Goal: Task Accomplishment & Management: Use online tool/utility

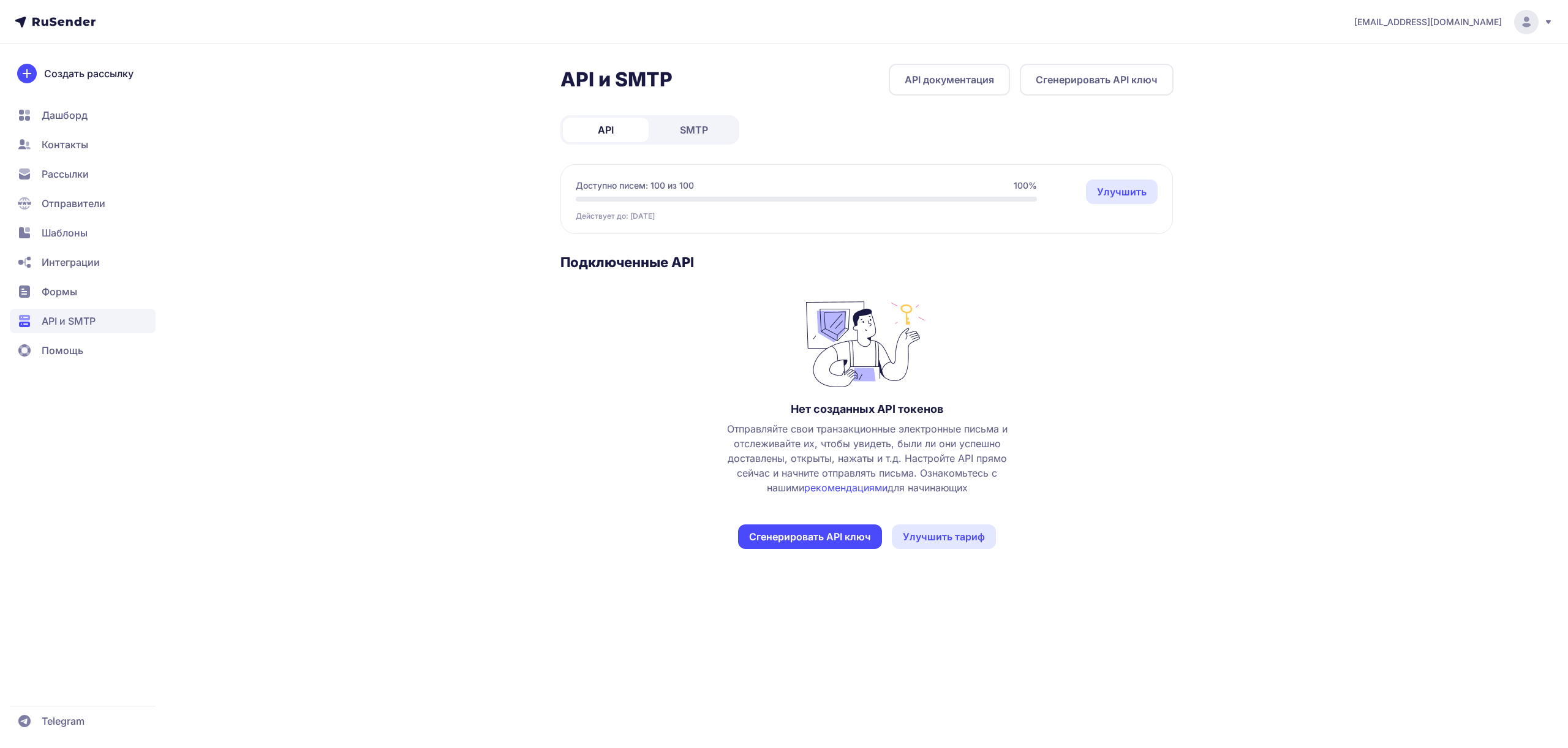
click at [675, 111] on div "API и SMTP API документация Сгенерировать API ключ API SMTP Доступно писем: 100…" at bounding box center [867, 321] width 613 height 514
click at [701, 133] on span "SMTP" at bounding box center [694, 130] width 28 height 15
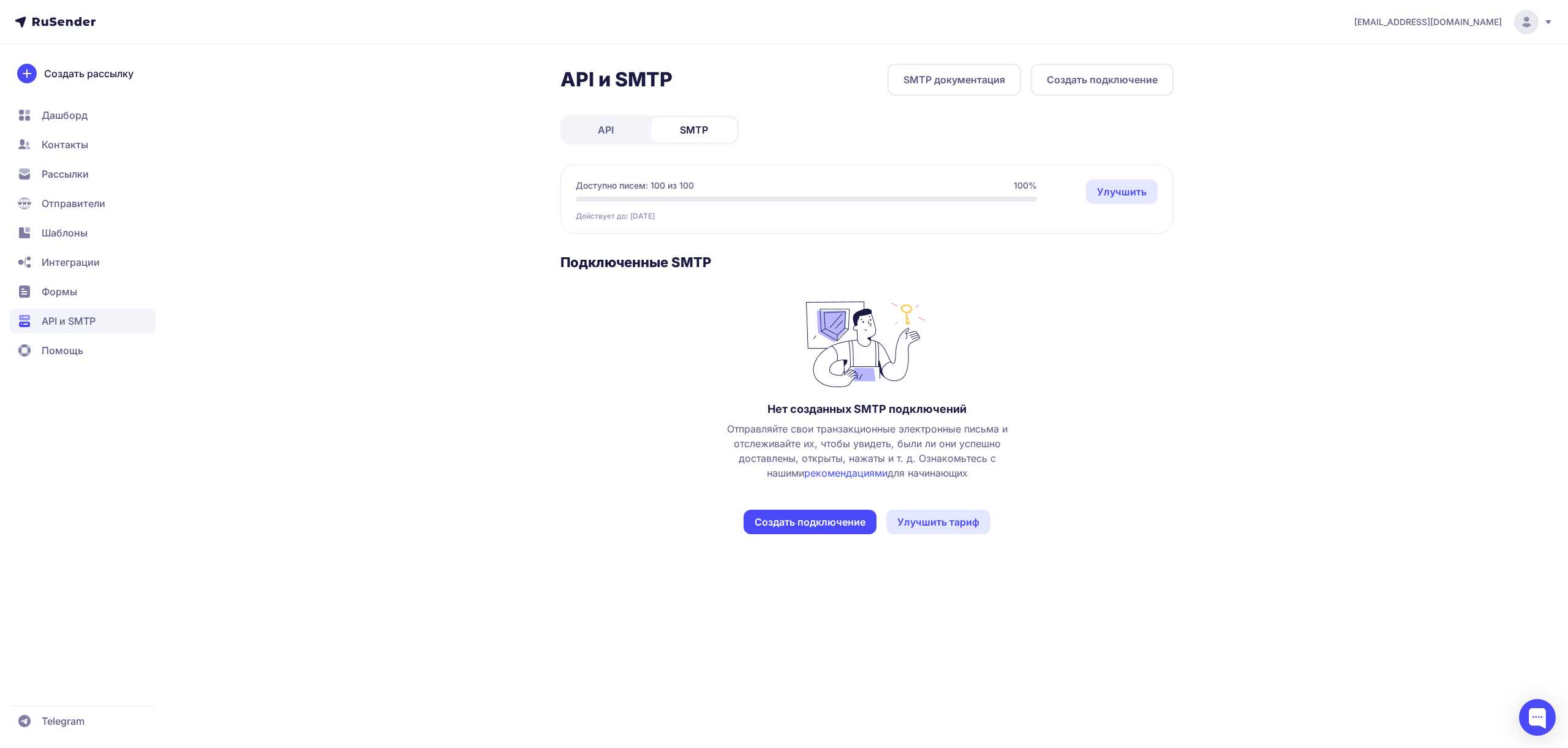
click at [1056, 88] on button "Создать подключение" at bounding box center [1102, 80] width 143 height 32
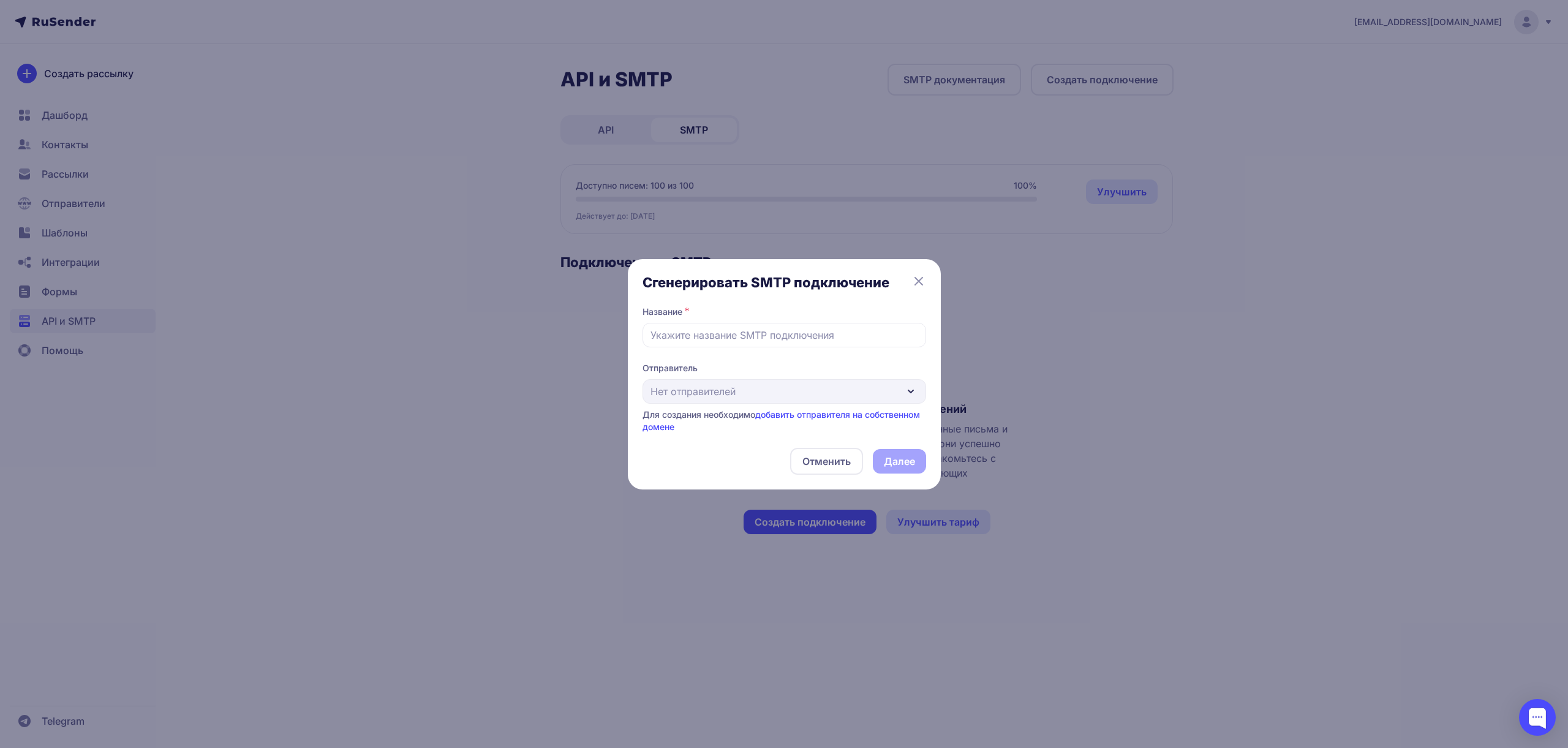
click at [728, 392] on div "Отправитель Нет отправителей Для создания необходимо добавить отправителя на со…" at bounding box center [785, 398] width 284 height 71
click at [839, 384] on div "Отправитель Нет отправителей Для создания необходимо добавить отправителя на со…" at bounding box center [785, 398] width 284 height 71
click at [803, 326] on input "text" at bounding box center [785, 335] width 284 height 25
click at [774, 392] on div "Отправитель Нет отправителей Для создания необходимо добавить отправителя на со…" at bounding box center [785, 398] width 284 height 71
click at [776, 392] on div "Отправитель Нет отправителей Для создания необходимо добавить отправителя на со…" at bounding box center [785, 398] width 284 height 71
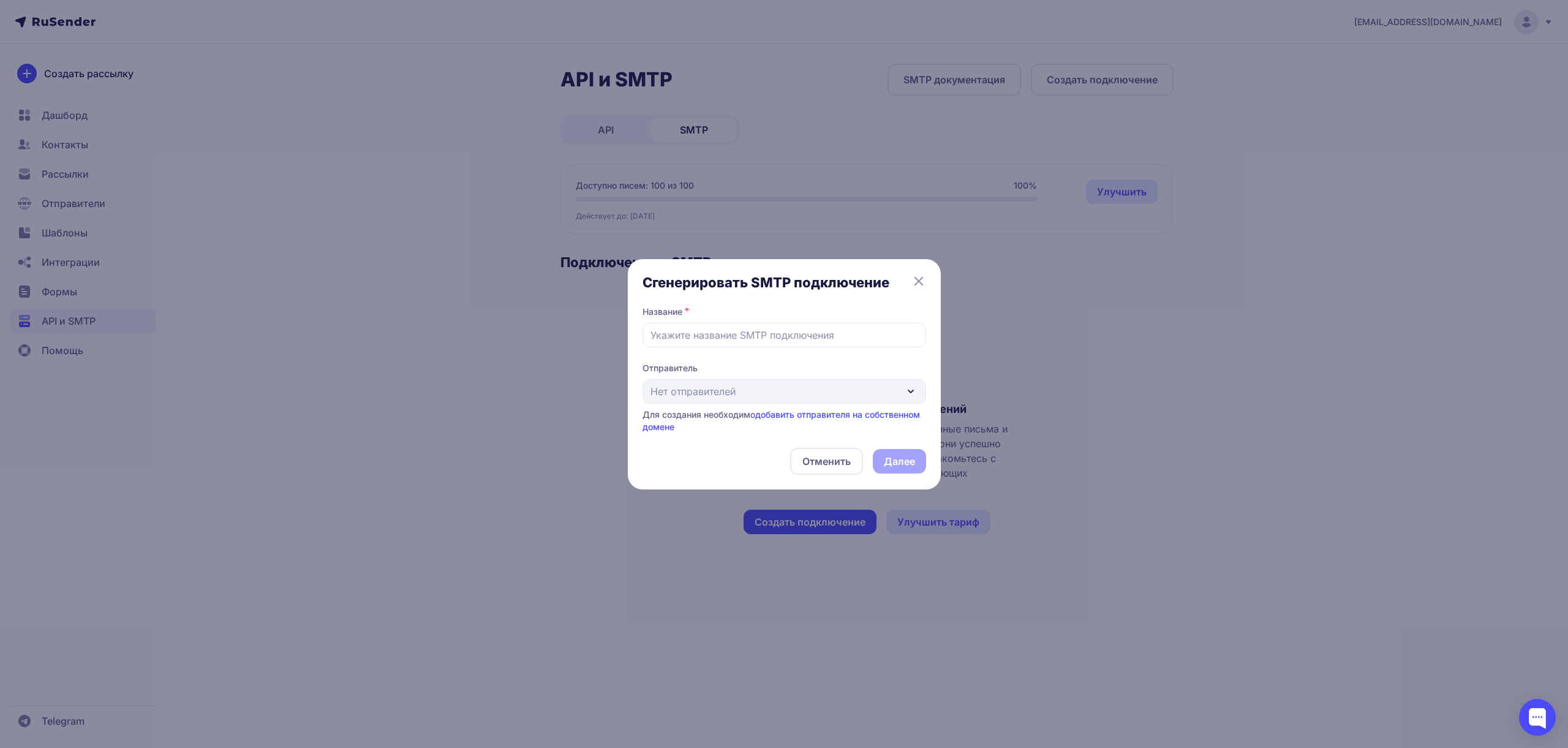
click at [808, 414] on link "добавить отправителя на собственном домене" at bounding box center [781, 421] width 277 height 23
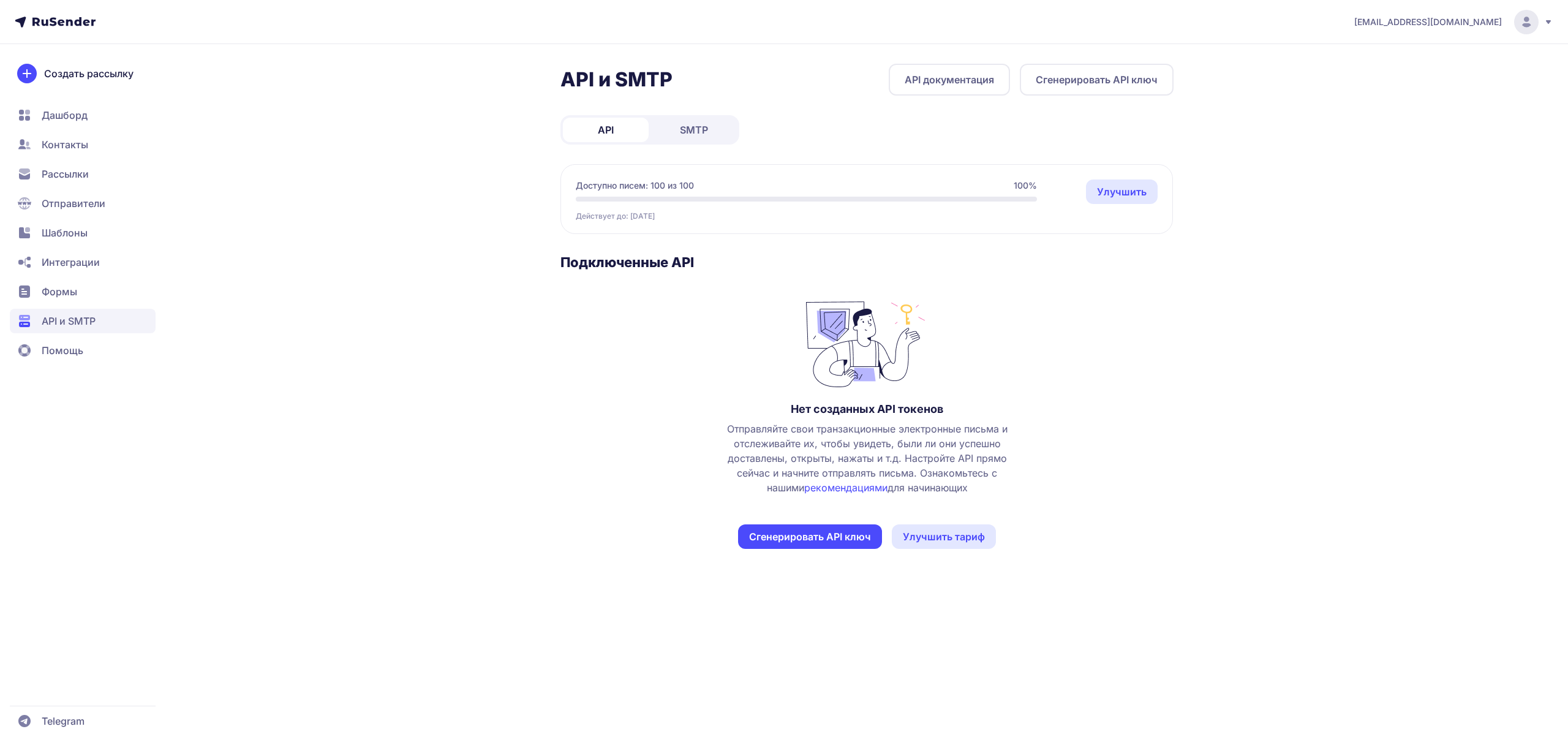
click at [687, 133] on span "SMTP" at bounding box center [694, 130] width 28 height 15
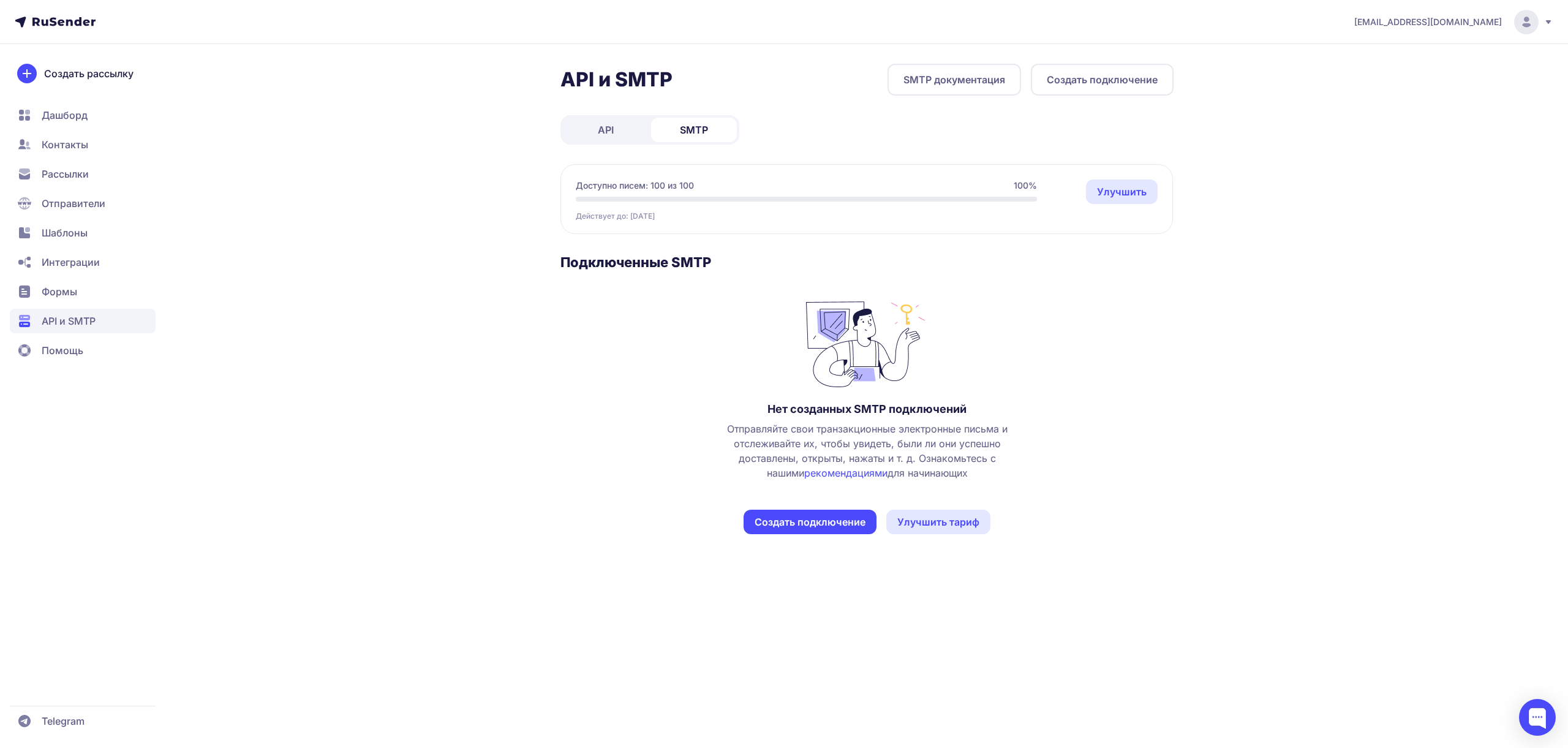
click at [1111, 82] on button "Создать подключение" at bounding box center [1102, 80] width 143 height 32
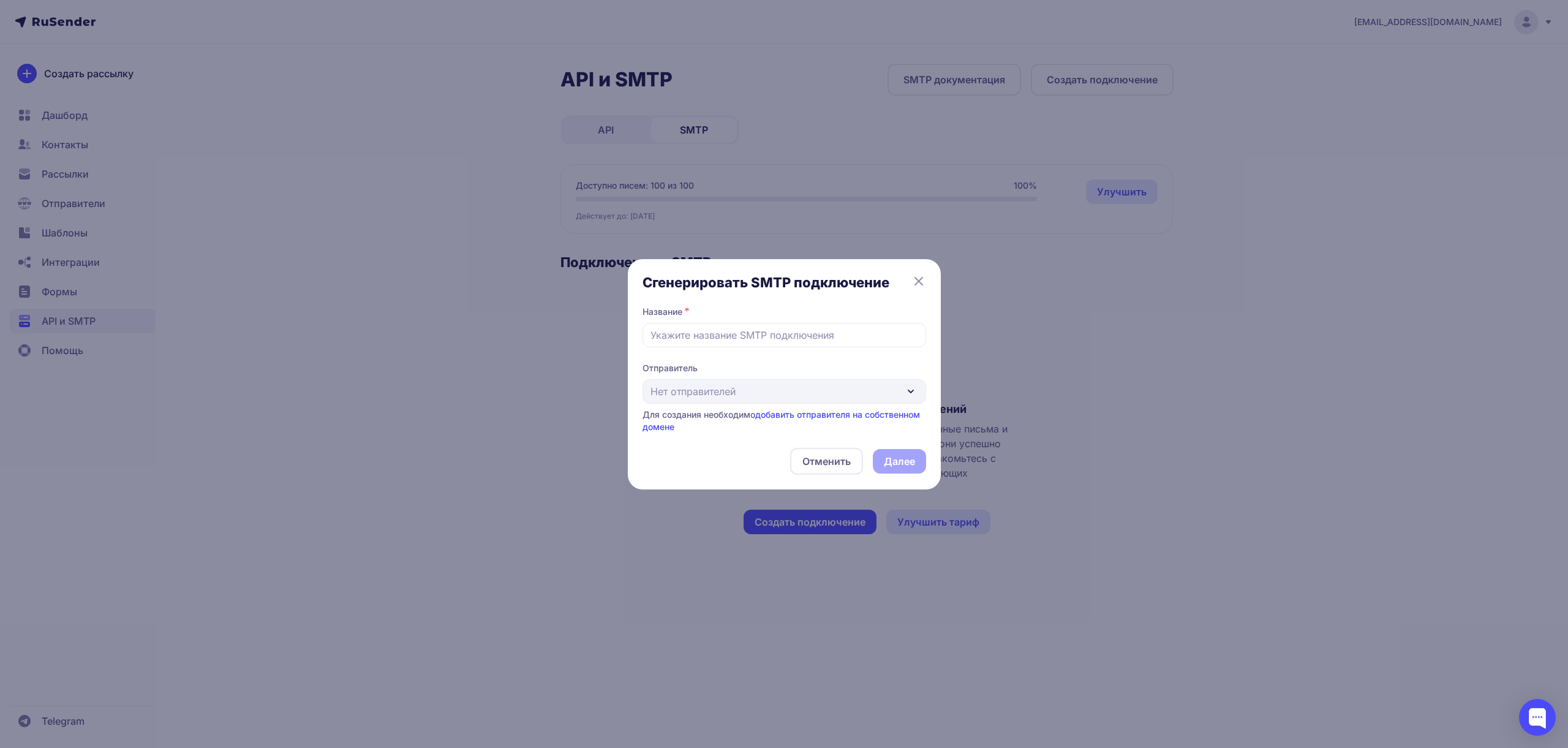
click at [702, 392] on div "Отправитель Нет отправителей Для создания необходимо добавить отправителя на со…" at bounding box center [785, 398] width 284 height 71
click at [909, 465] on div "Отменить Далее" at bounding box center [785, 461] width 284 height 27
click at [828, 328] on input "text" at bounding box center [785, 335] width 284 height 25
type input "sendlyai.ru"
click at [912, 461] on div "Отменить Далее" at bounding box center [785, 461] width 284 height 27
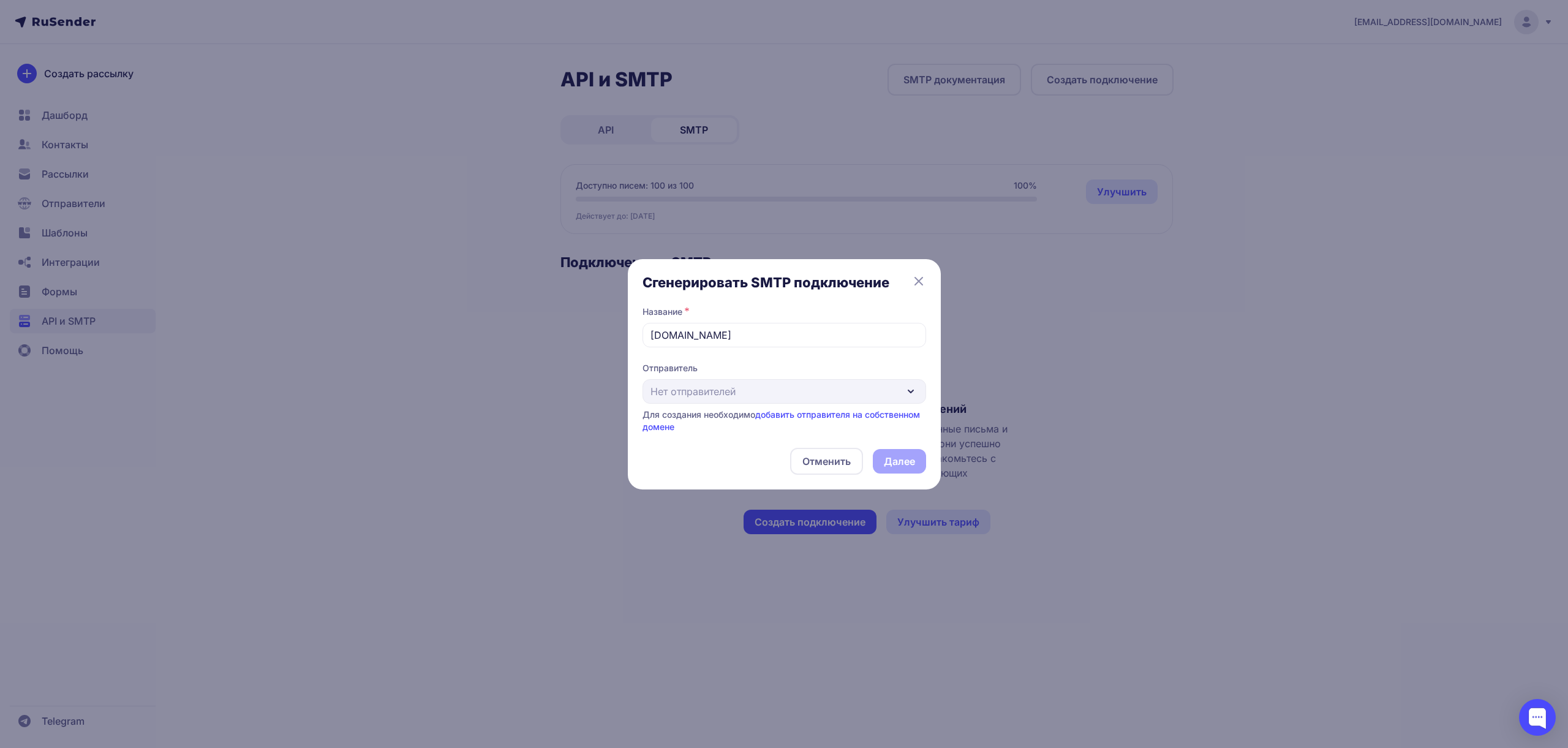
click at [718, 394] on div "Отправитель Нет отправителей Для создания необходимо добавить отправителя на со…" at bounding box center [785, 398] width 284 height 71
click at [776, 397] on div "Отправитель Нет отправителей Для создания необходимо добавить отправителя на со…" at bounding box center [785, 398] width 284 height 71
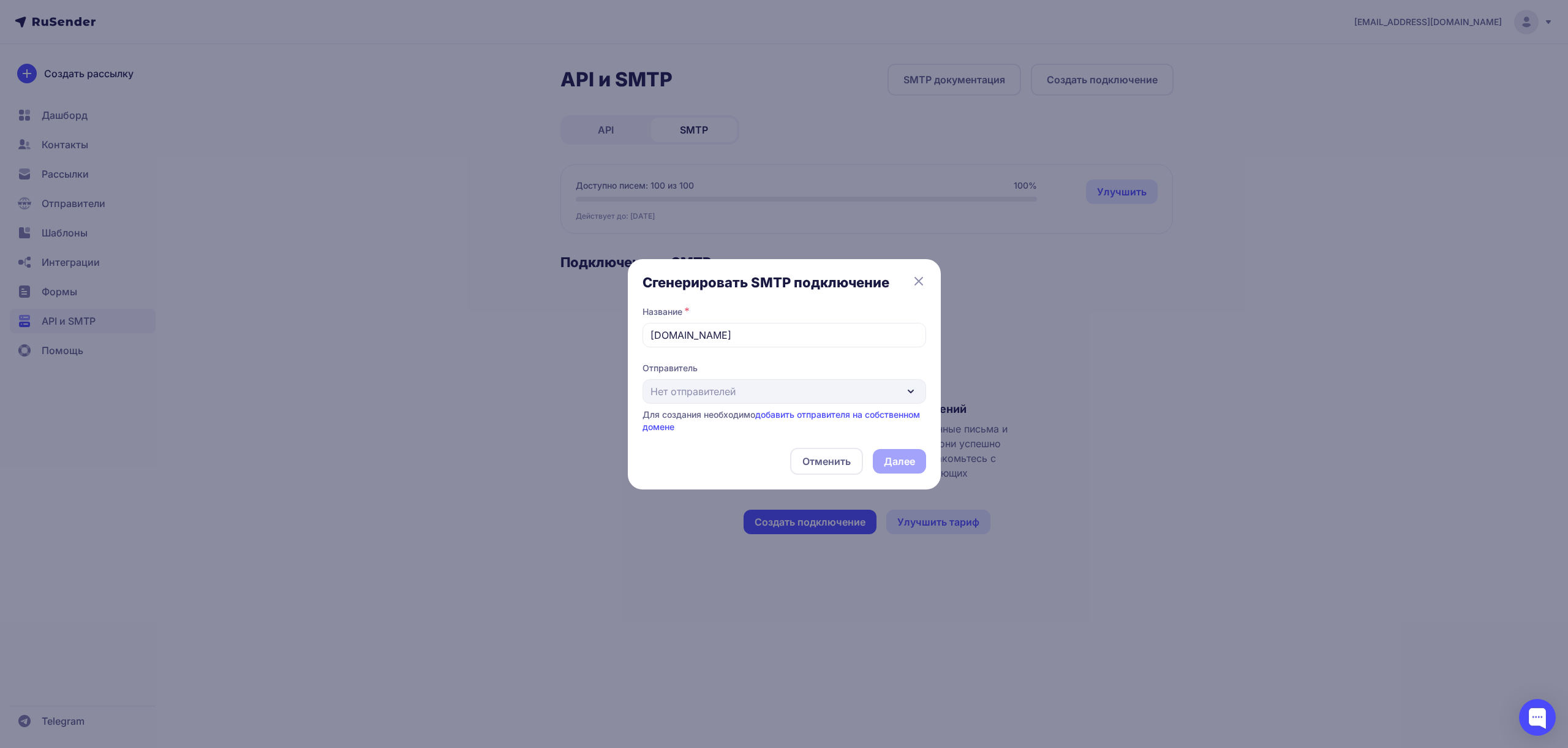
click at [919, 278] on icon at bounding box center [919, 281] width 15 height 15
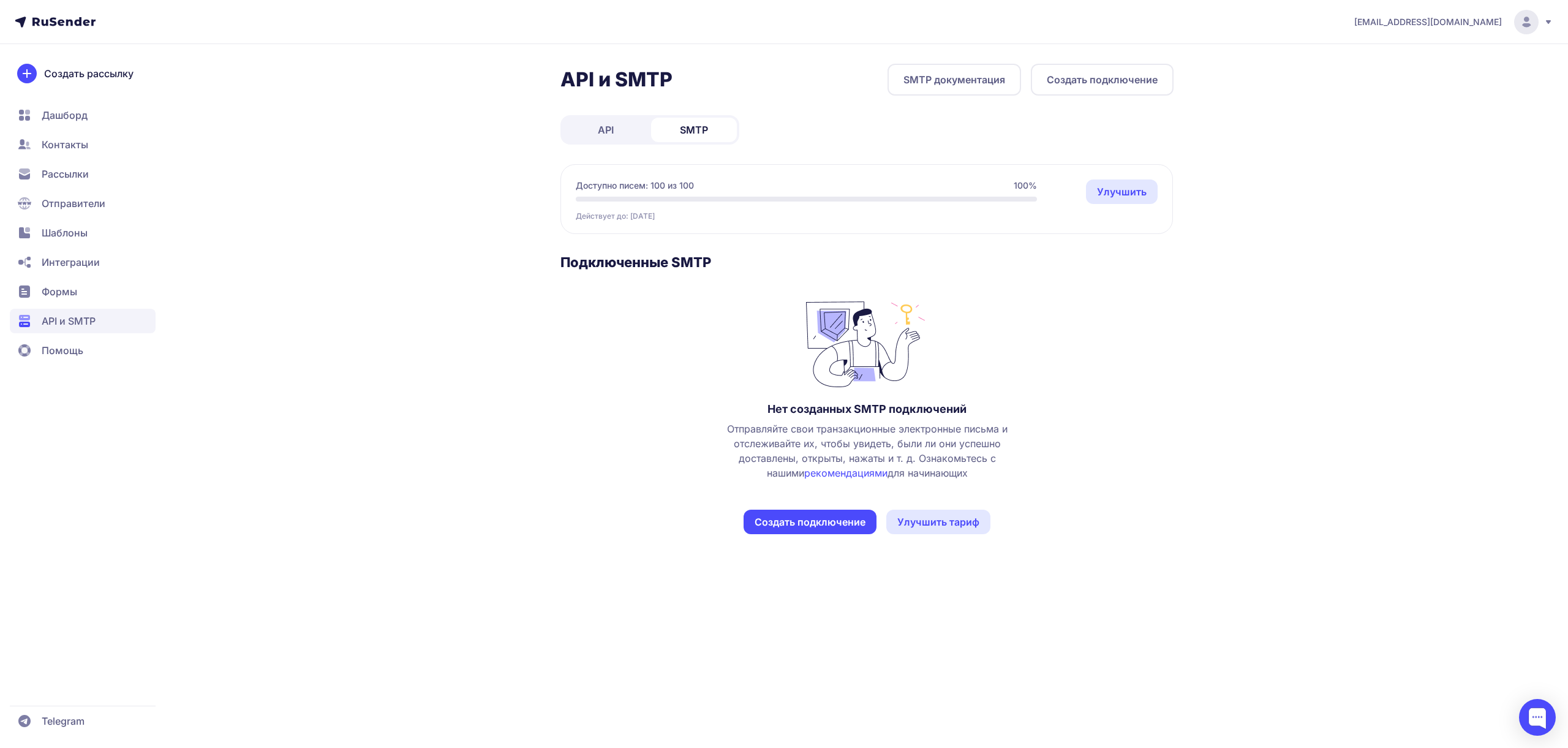
click at [94, 185] on span "Рассылки" at bounding box center [83, 173] width 146 height 25
